Goal: Information Seeking & Learning: Check status

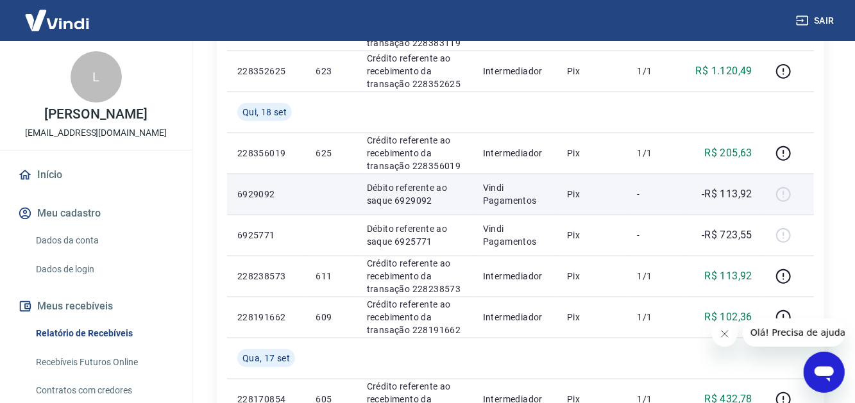
scroll to position [321, 0]
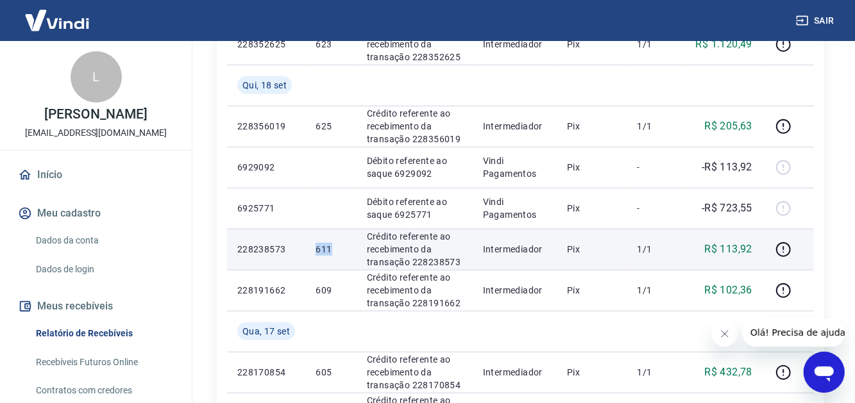
drag, startPoint x: 330, startPoint y: 250, endPoint x: 315, endPoint y: 250, distance: 14.7
click at [315, 250] on p "611" at bounding box center [330, 249] width 30 height 13
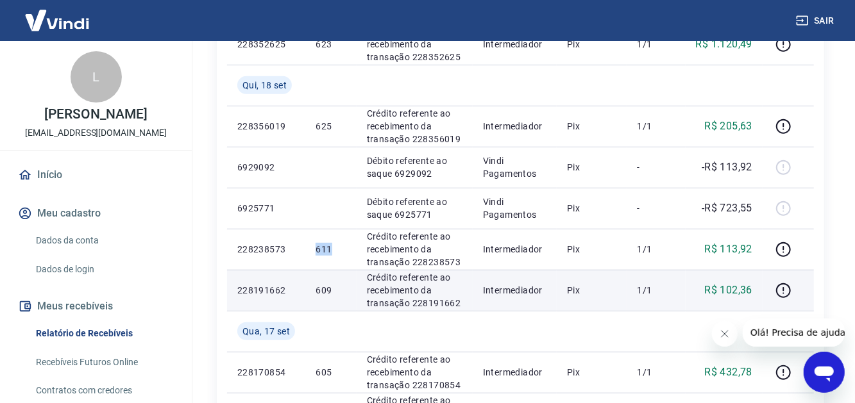
copy p "611"
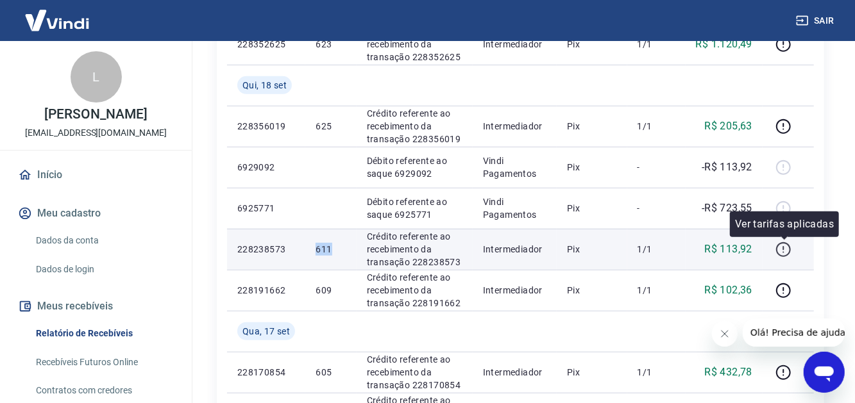
click at [781, 250] on icon "button" at bounding box center [783, 250] width 16 height 16
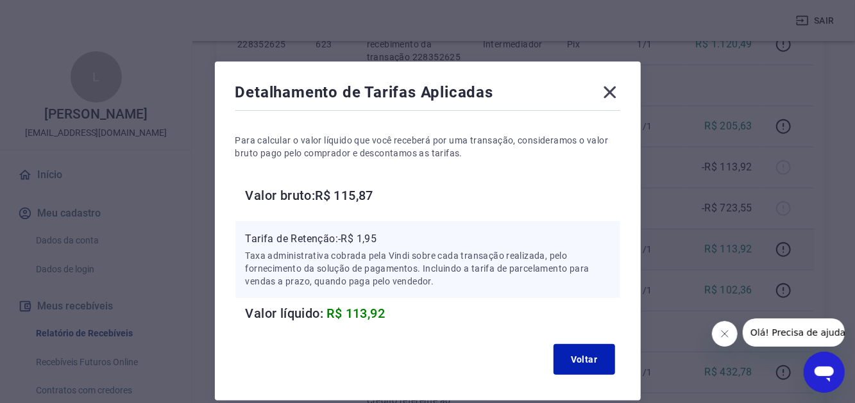
click at [612, 87] on icon at bounding box center [609, 92] width 21 height 21
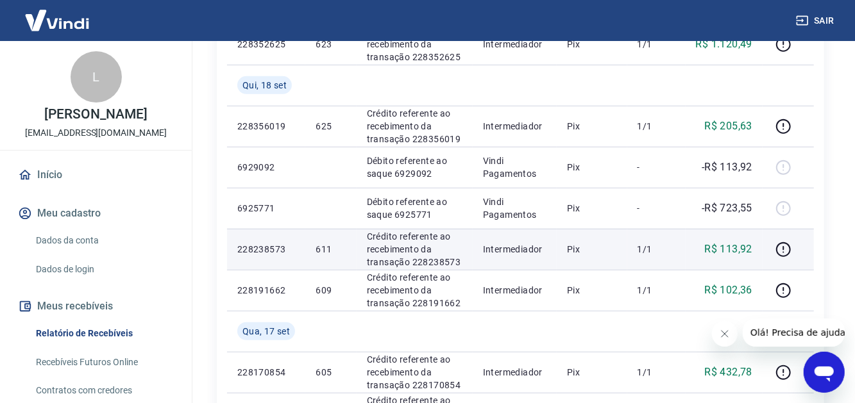
click at [354, 261] on td "611" at bounding box center [330, 249] width 51 height 41
click at [733, 253] on p "R$ 113,92" at bounding box center [729, 249] width 48 height 15
click at [785, 246] on icon "button" at bounding box center [783, 250] width 16 height 16
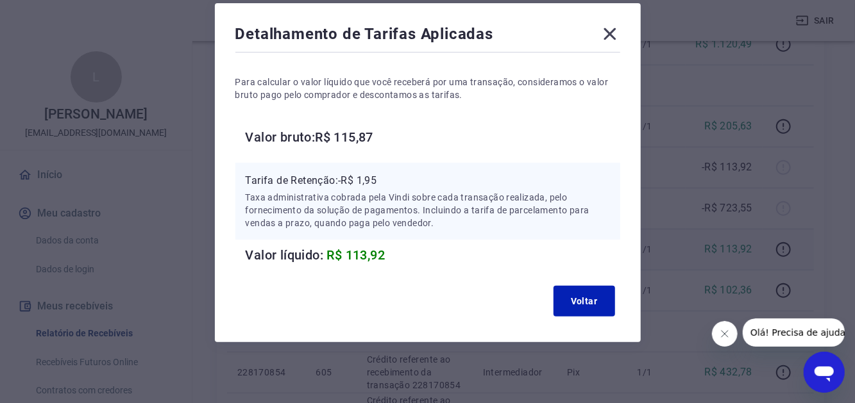
scroll to position [0, 0]
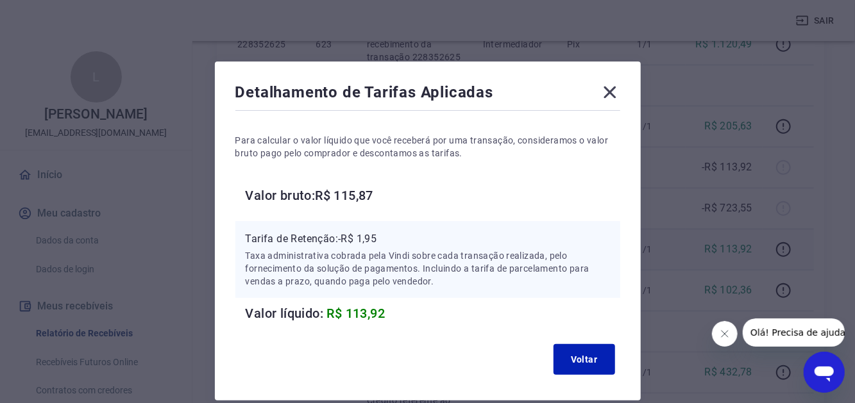
click at [604, 95] on icon at bounding box center [609, 92] width 21 height 21
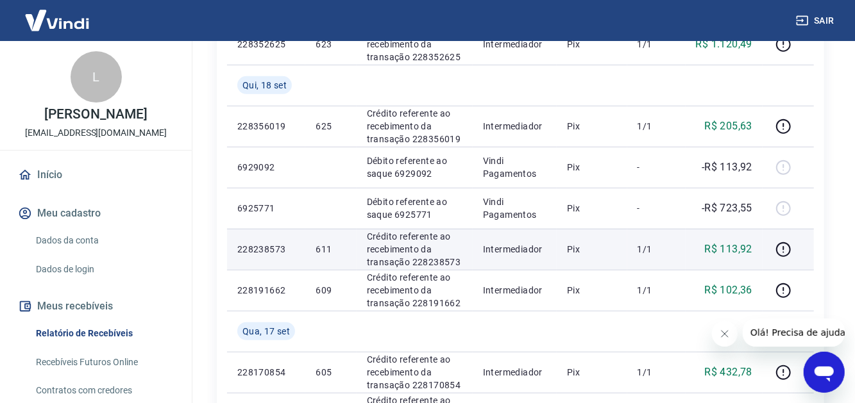
click at [641, 246] on p "1/1" at bounding box center [656, 249] width 38 height 13
click at [561, 246] on td "Pix" at bounding box center [591, 249] width 71 height 41
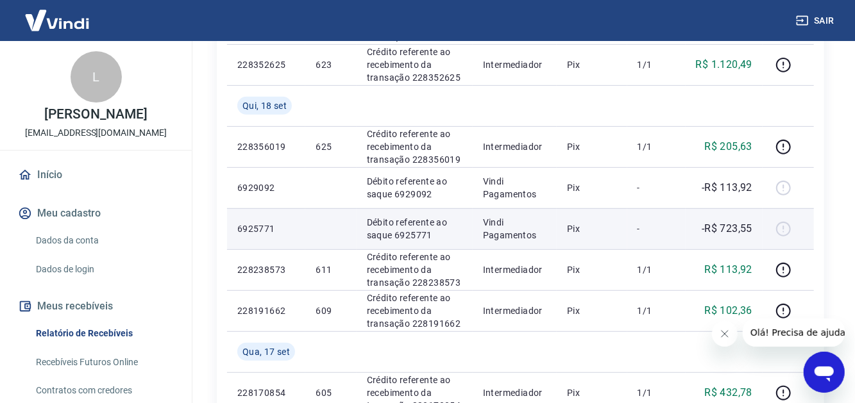
scroll to position [321, 0]
